Goal: Task Accomplishment & Management: Complete application form

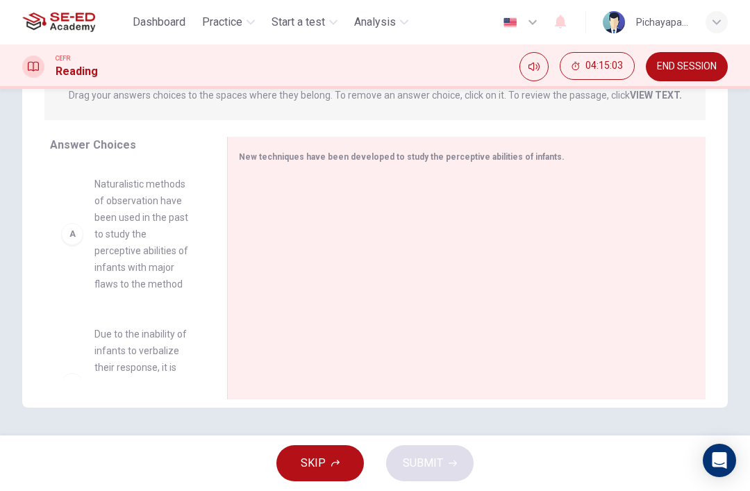
click at [684, 67] on span "END SESSION" at bounding box center [687, 66] width 60 height 11
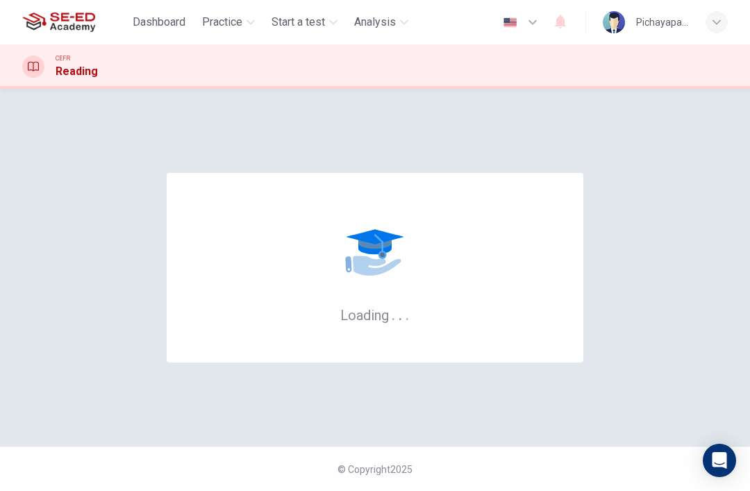
click at [504, 299] on div "Loading . . ." at bounding box center [375, 268] width 417 height 190
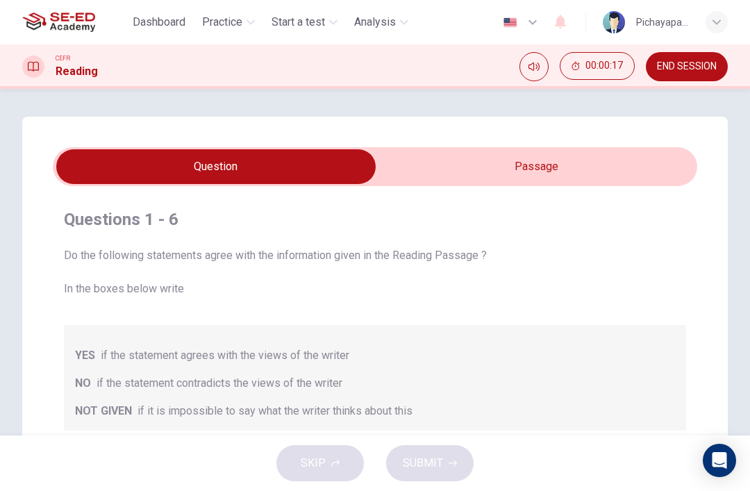
click at [639, 162] on input "checkbox" at bounding box center [215, 166] width 967 height 35
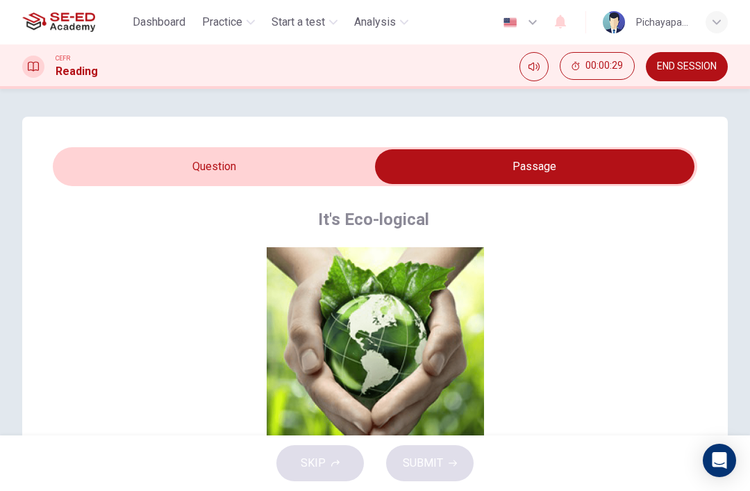
click at [168, 167] on input "checkbox" at bounding box center [534, 166] width 967 height 35
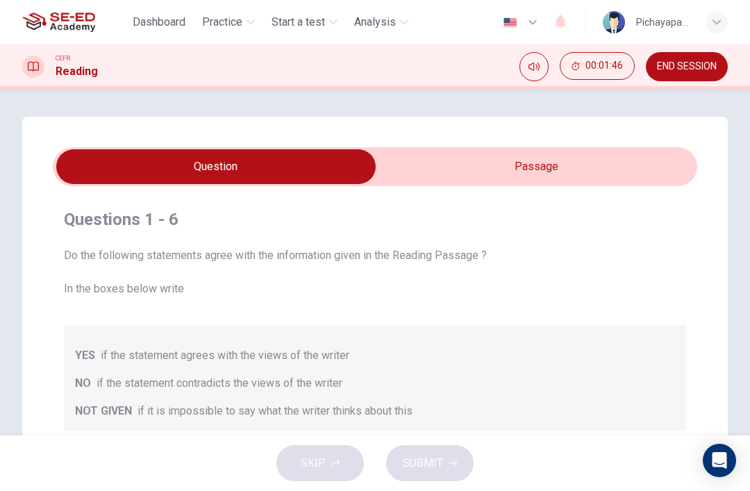
click at [625, 167] on input "checkbox" at bounding box center [215, 166] width 967 height 35
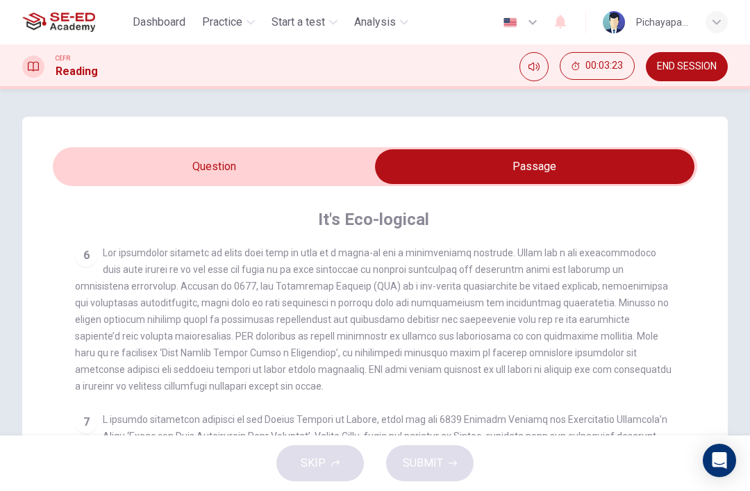
click at [127, 160] on input "checkbox" at bounding box center [534, 166] width 967 height 35
checkbox input "false"
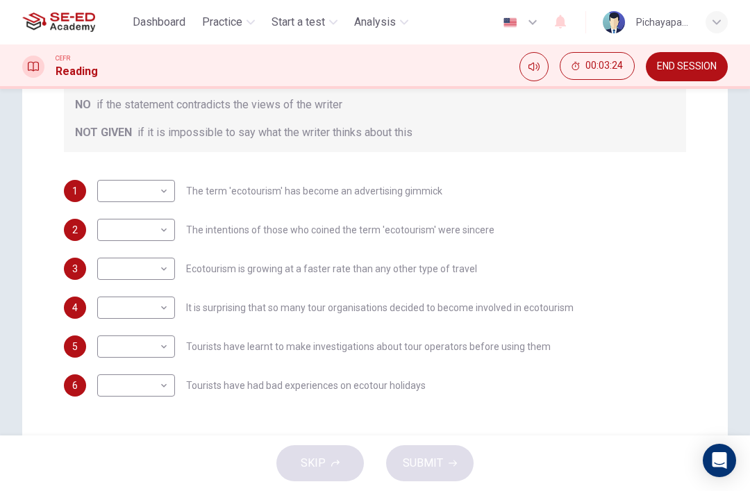
scroll to position [293, 0]
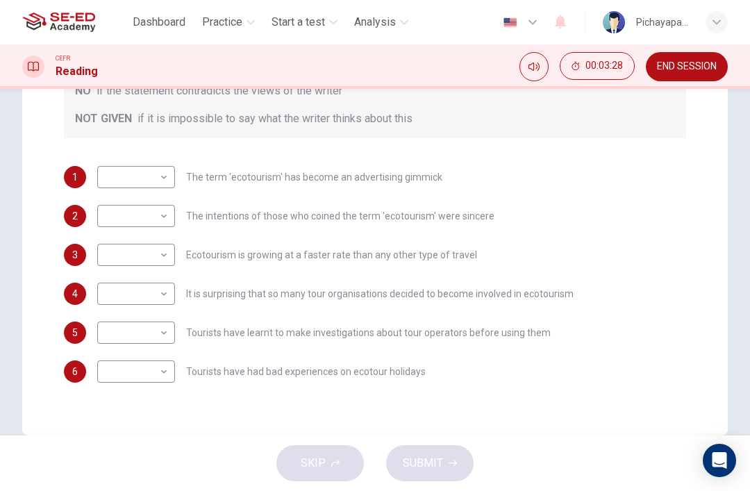
click at [123, 181] on body "This site uses cookies, as explained in our Privacy Policy . If you agree to th…" at bounding box center [375, 245] width 750 height 491
click at [231, 176] on div at bounding box center [375, 245] width 750 height 491
click at [147, 252] on body "This site uses cookies, as explained in our Privacy Policy . If you agree to th…" at bounding box center [375, 245] width 750 height 491
click at [111, 267] on li "YES" at bounding box center [136, 277] width 78 height 22
type input "YES"
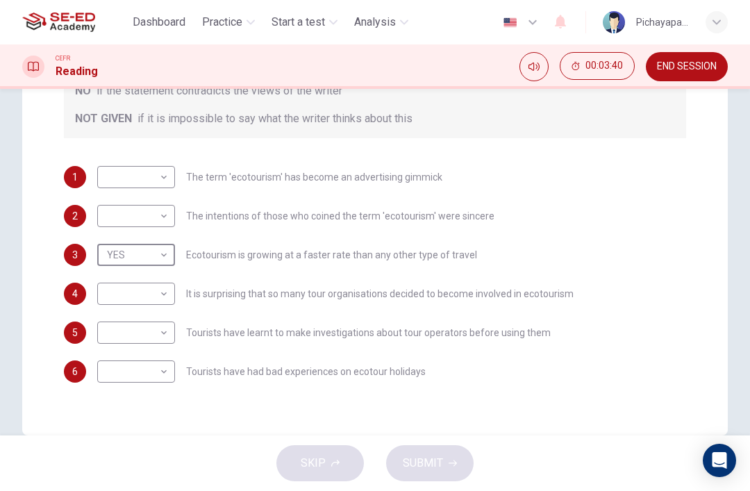
click at [121, 303] on body "This site uses cookies, as explained in our Privacy Policy . If you agree to th…" at bounding box center [375, 245] width 750 height 491
click at [108, 312] on li "YES" at bounding box center [136, 316] width 78 height 22
type input "YES"
click at [111, 329] on body "This site uses cookies, as explained in our Privacy Policy . If you agree to th…" at bounding box center [375, 245] width 750 height 491
click at [188, 301] on div at bounding box center [375, 245] width 750 height 491
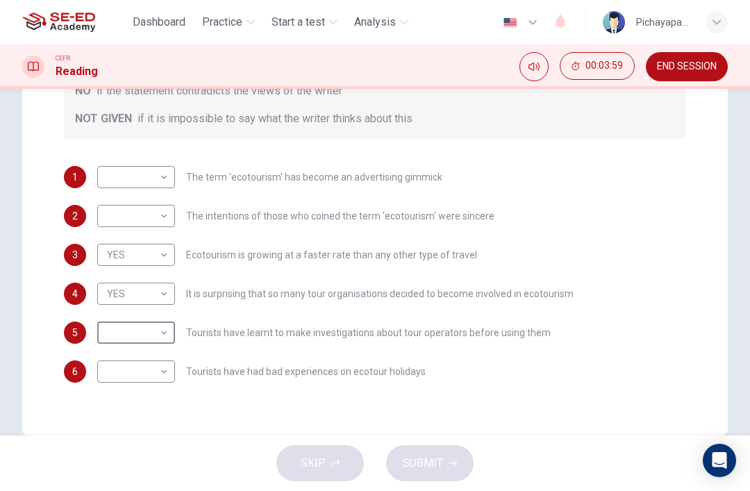
click at [132, 179] on body "This site uses cookies, as explained in our Privacy Policy . If you agree to th…" at bounding box center [375, 245] width 750 height 491
click at [111, 200] on li "YES" at bounding box center [136, 199] width 78 height 22
click at [118, 179] on body "This site uses cookies, as explained in our Privacy Policy . If you agree to th…" at bounding box center [375, 245] width 750 height 491
click at [112, 218] on li "NO" at bounding box center [136, 222] width 78 height 22
type input "NO"
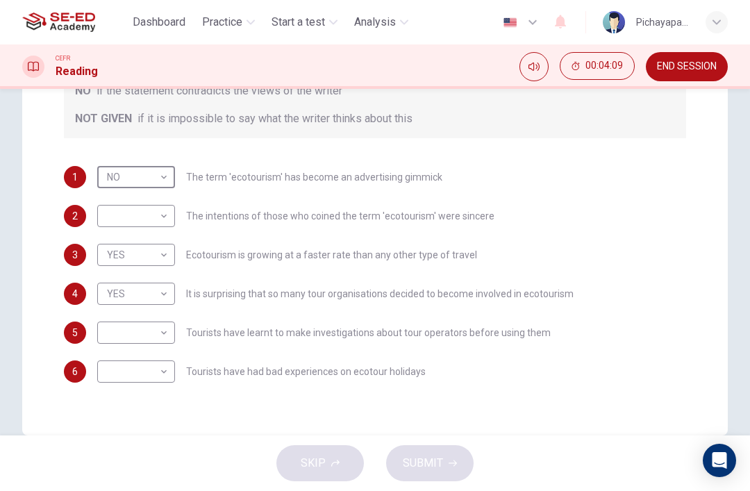
click at [120, 224] on body "This site uses cookies, as explained in our Privacy Policy . If you agree to th…" at bounding box center [375, 245] width 750 height 491
click at [110, 234] on li "YES" at bounding box center [136, 238] width 78 height 22
type input "YES"
click at [119, 368] on body "This site uses cookies, as explained in our Privacy Policy . If you agree to th…" at bounding box center [375, 245] width 750 height 491
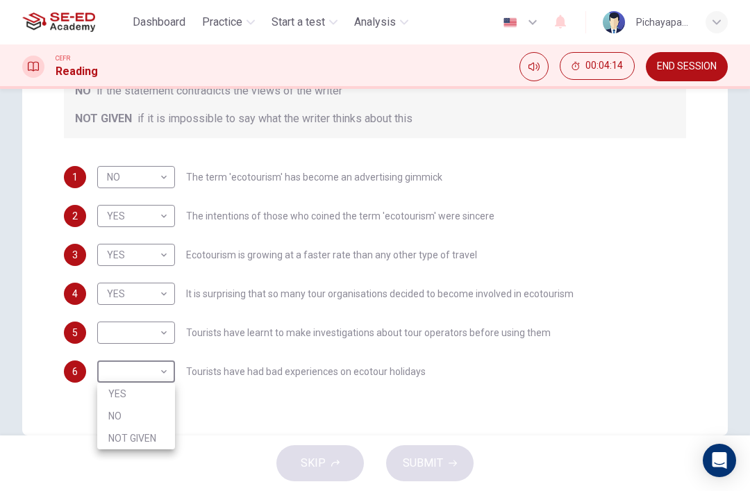
click at [115, 420] on li "NO" at bounding box center [136, 416] width 78 height 22
type input "NO"
click at [128, 334] on body "This site uses cookies, as explained in our Privacy Policy . If you agree to th…" at bounding box center [375, 245] width 750 height 491
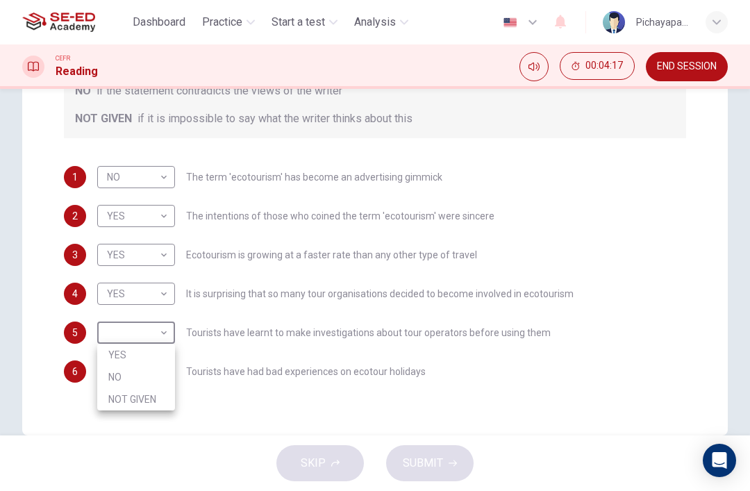
click at [115, 402] on li "NOT GIVEN" at bounding box center [136, 399] width 78 height 22
type input "NOT GIVEN"
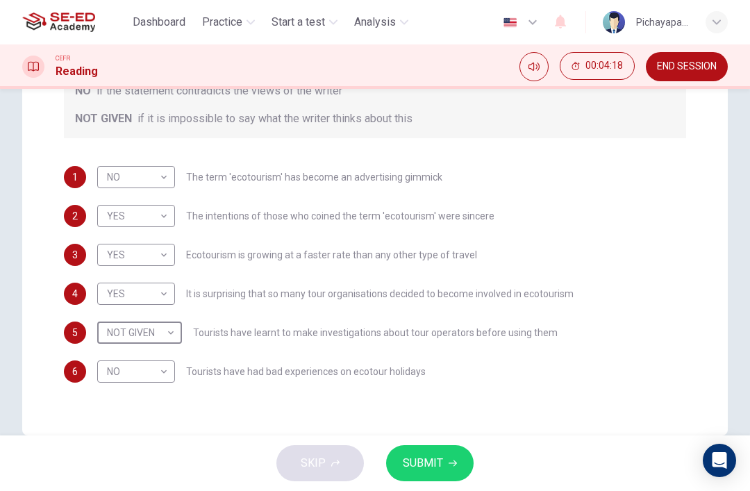
click at [438, 453] on button "SUBMIT" at bounding box center [430, 463] width 88 height 36
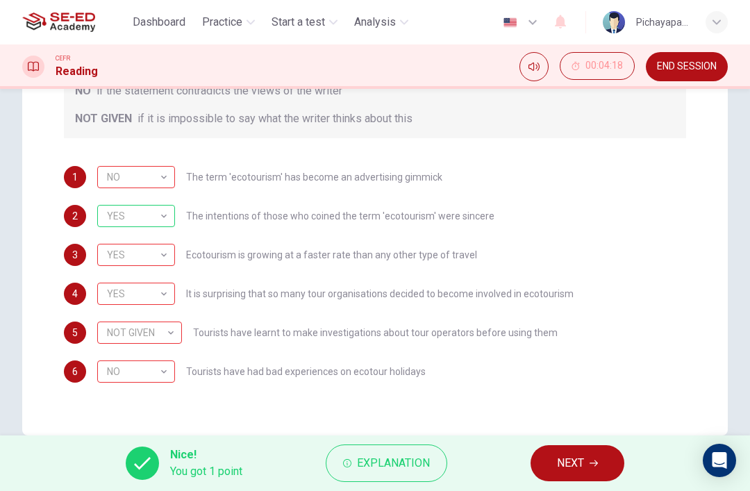
click at [580, 464] on span "NEXT" at bounding box center [570, 463] width 27 height 19
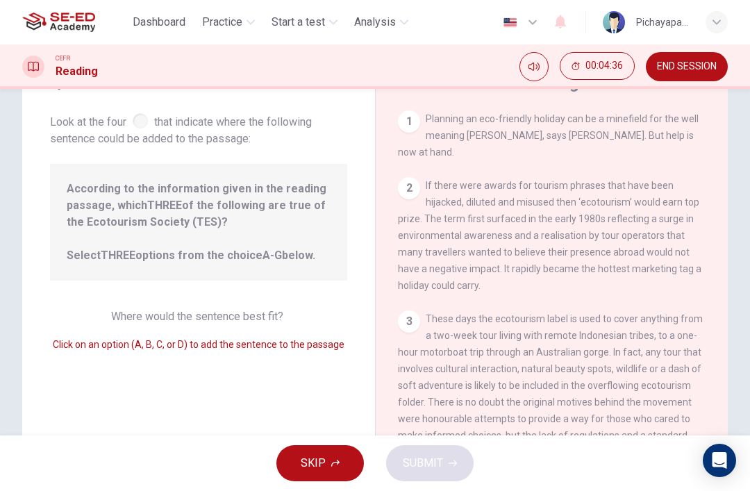
scroll to position [44, 0]
